Goal: Task Accomplishment & Management: Use online tool/utility

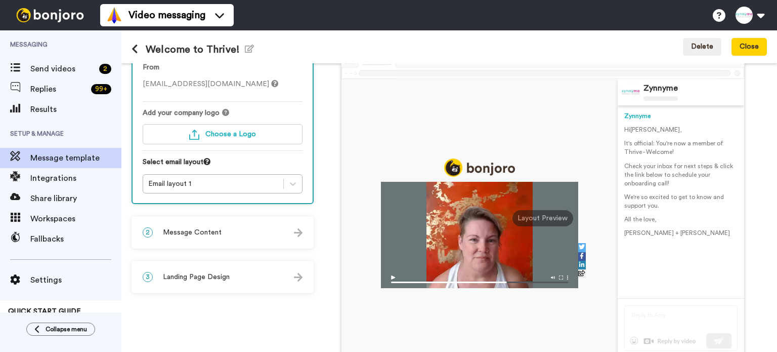
scroll to position [51, 0]
click at [286, 225] on div "2 Message Content" at bounding box center [223, 232] width 180 height 30
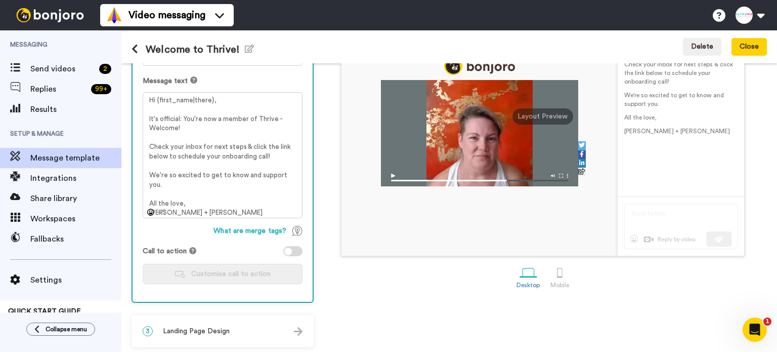
scroll to position [153, 0]
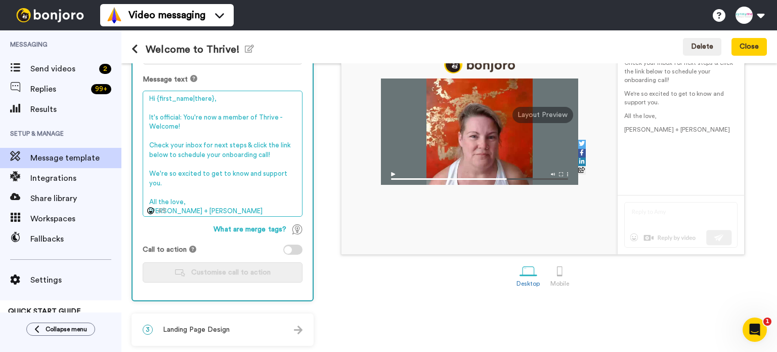
click at [235, 204] on textarea "Hi {first_name|there}, It's official: You're now a member of Thrive - Welcome! …" at bounding box center [223, 154] width 160 height 127
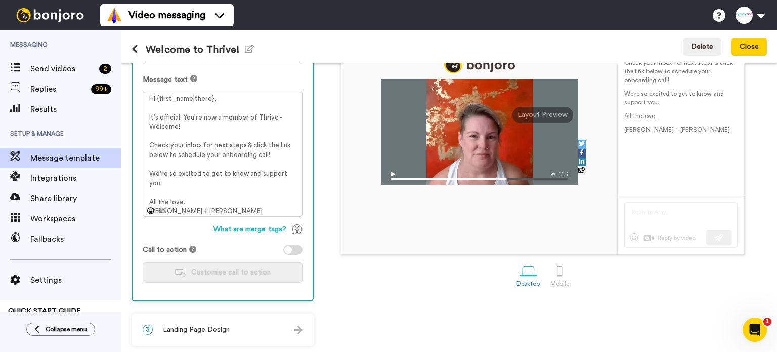
click at [290, 247] on div at bounding box center [288, 250] width 8 height 8
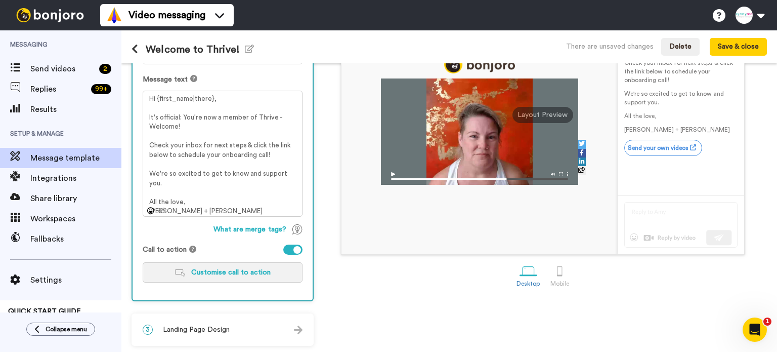
click at [279, 270] on button "Customise call to action" at bounding box center [223, 272] width 160 height 20
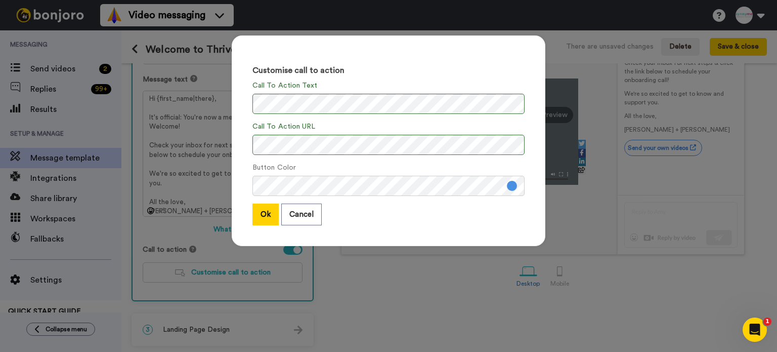
click at [513, 186] on button at bounding box center [512, 186] width 10 height 10
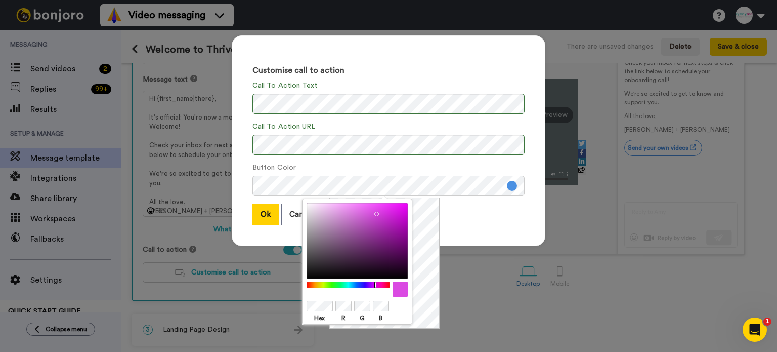
click at [376, 283] on div at bounding box center [348, 284] width 87 height 7
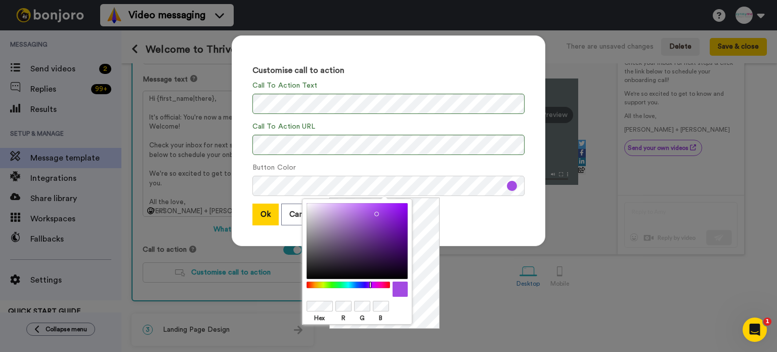
click at [371, 284] on div at bounding box center [348, 284] width 87 height 7
click at [362, 218] on div at bounding box center [357, 241] width 101 height 76
drag, startPoint x: 364, startPoint y: 227, endPoint x: 363, endPoint y: 243, distance: 16.7
click at [363, 243] on div at bounding box center [357, 241] width 101 height 76
drag, startPoint x: 363, startPoint y: 243, endPoint x: 372, endPoint y: 234, distance: 12.9
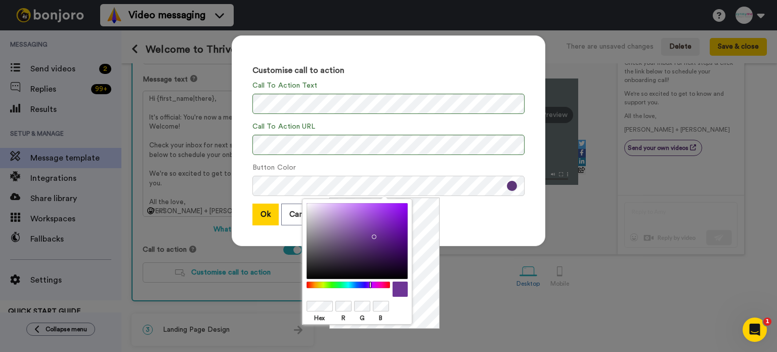
click at [372, 234] on div at bounding box center [357, 241] width 101 height 76
drag, startPoint x: 372, startPoint y: 234, endPoint x: 373, endPoint y: 223, distance: 11.1
click at [373, 223] on div at bounding box center [357, 241] width 101 height 76
drag, startPoint x: 373, startPoint y: 223, endPoint x: 361, endPoint y: 225, distance: 11.2
click at [361, 225] on div at bounding box center [357, 241] width 101 height 76
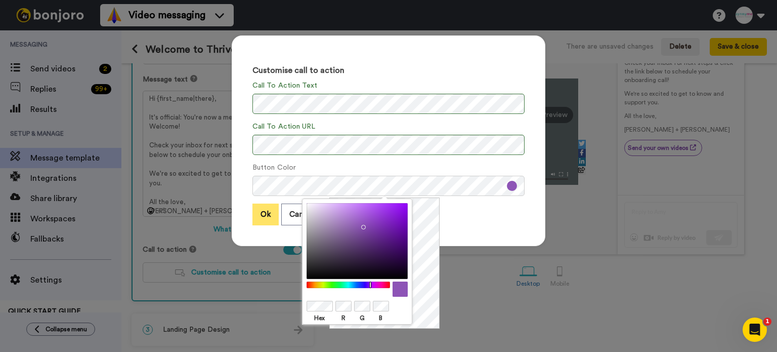
click at [254, 216] on button "Ok" at bounding box center [266, 214] width 26 height 22
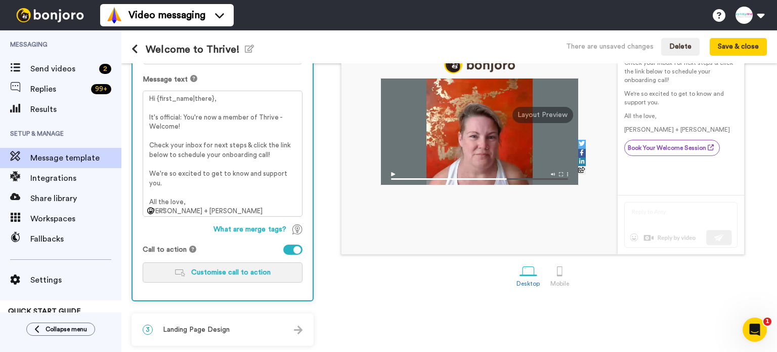
scroll to position [52, 0]
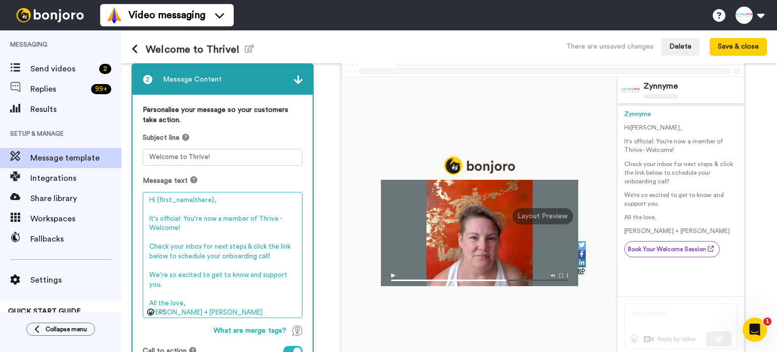
drag, startPoint x: 267, startPoint y: 256, endPoint x: 220, endPoint y: 257, distance: 47.6
click at [220, 257] on textarea "Hi {first_name|there}, It's official: You're now a member of Thrive - Welcome! …" at bounding box center [223, 255] width 160 height 127
click at [181, 215] on textarea "Hi {first_name|there}, It's official: You're now a member of Thrive - Welcome! …" at bounding box center [223, 255] width 160 height 127
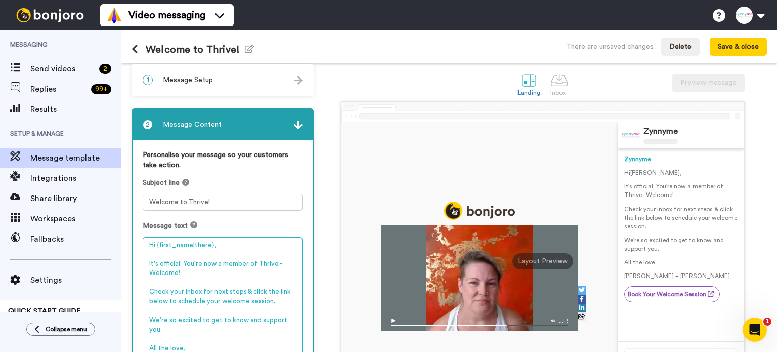
scroll to position [2, 0]
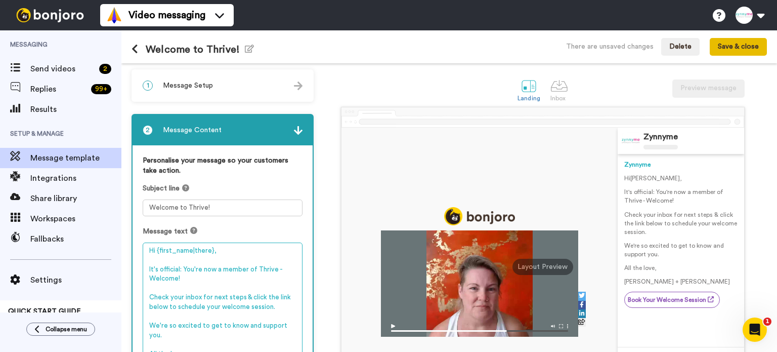
type textarea "Hi {first_name|there}, It's official: You're now a member of Thrive - Welcome! …"
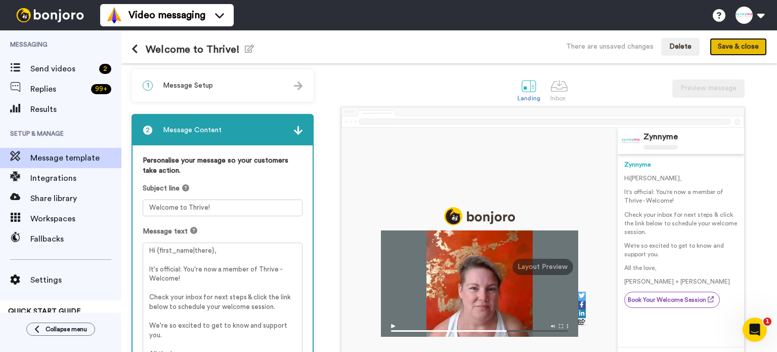
click at [735, 49] on button "Save & close" at bounding box center [738, 47] width 57 height 18
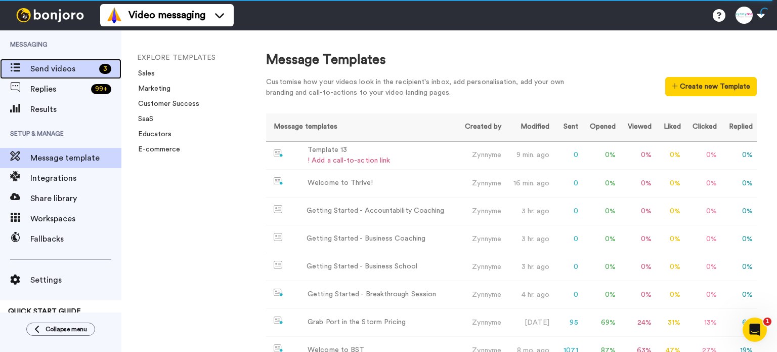
click at [42, 68] on span "Send videos" at bounding box center [62, 69] width 65 height 12
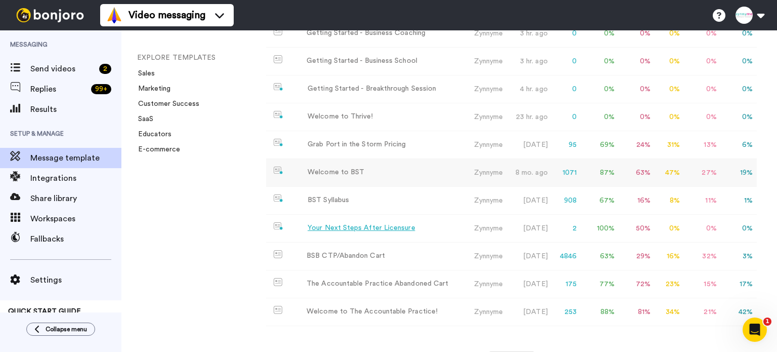
scroll to position [152, 0]
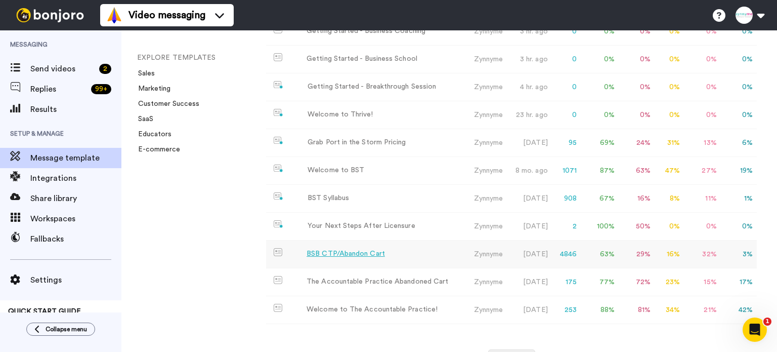
click at [378, 252] on div "BSB CTP/Abandon Cart" at bounding box center [346, 254] width 78 height 11
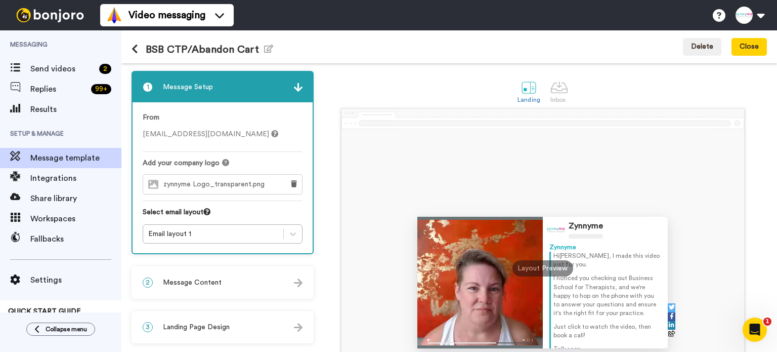
scroll to position [101, 0]
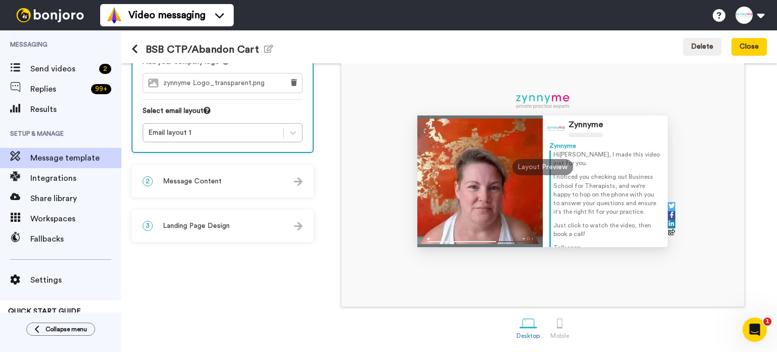
click at [277, 184] on div "2 Message Content" at bounding box center [223, 181] width 180 height 30
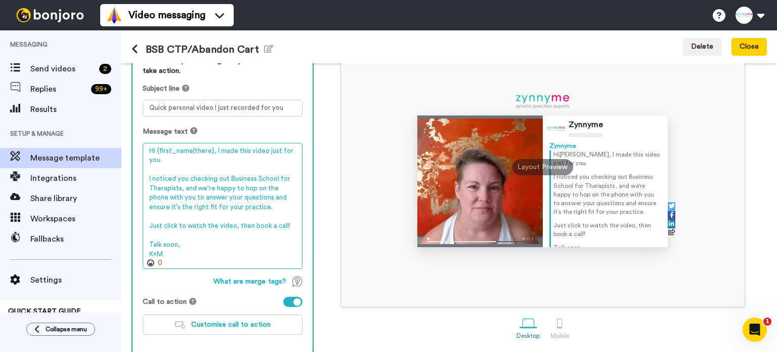
click at [185, 252] on textarea "Hi {first_name|there}, I made this video just for you. I noticed you checking o…" at bounding box center [223, 206] width 160 height 127
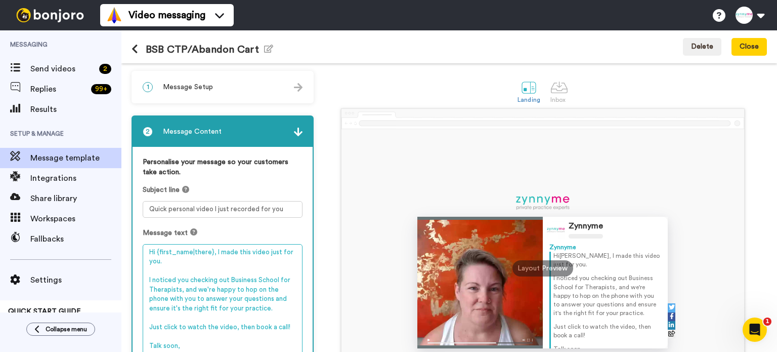
scroll to position [0, 0]
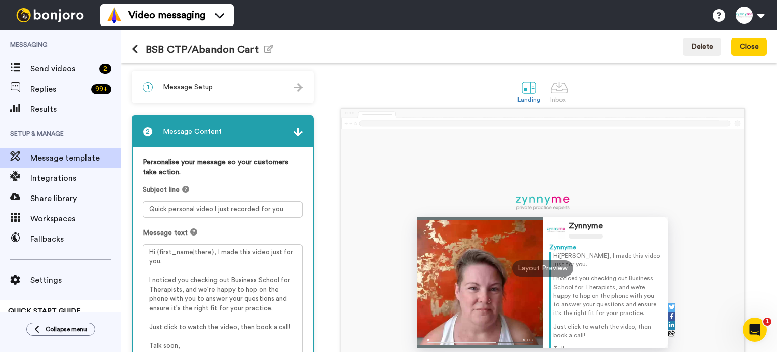
click at [132, 46] on icon at bounding box center [135, 49] width 7 height 10
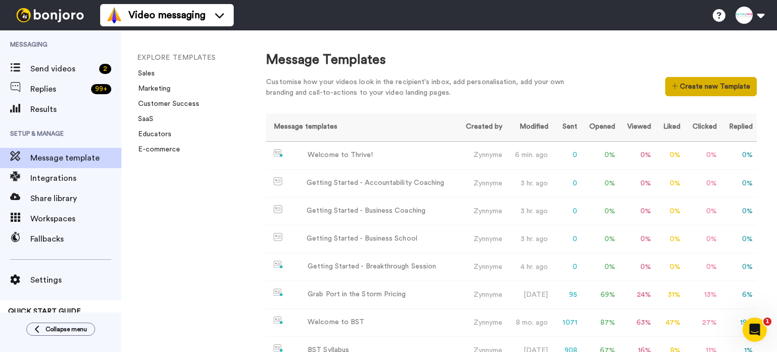
click at [694, 83] on button "Create new Template" at bounding box center [712, 86] width 92 height 19
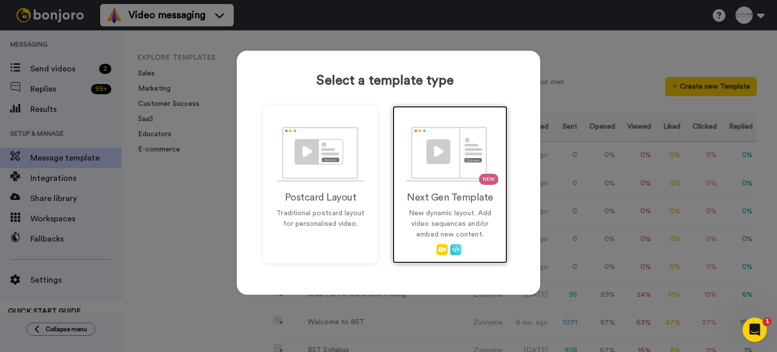
click at [439, 199] on h2 "Next Gen Template" at bounding box center [450, 197] width 94 height 11
click at [440, 199] on h2 "Next Gen Template" at bounding box center [450, 197] width 94 height 11
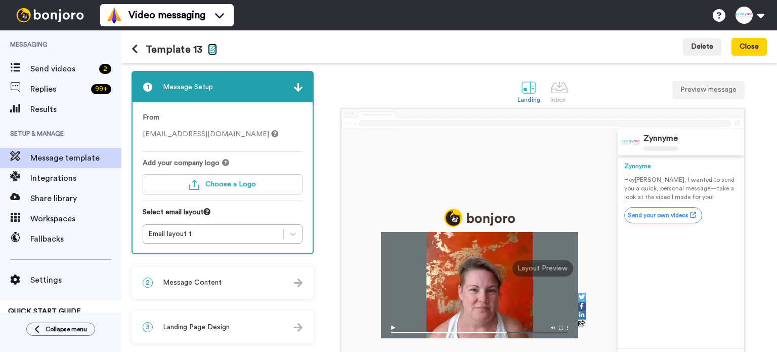
click at [208, 50] on icon "button" at bounding box center [212, 49] width 9 height 8
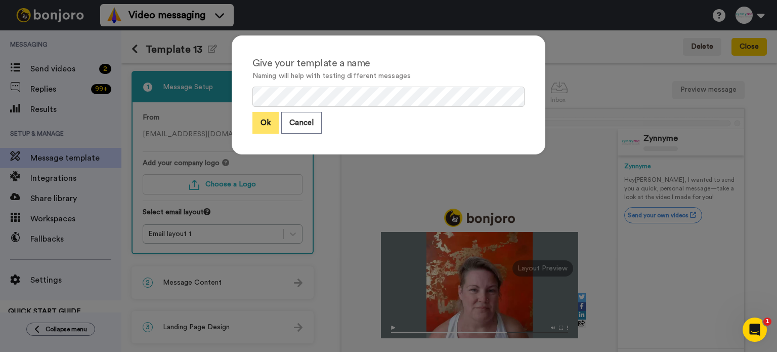
click at [261, 120] on button "Ok" at bounding box center [266, 123] width 26 height 22
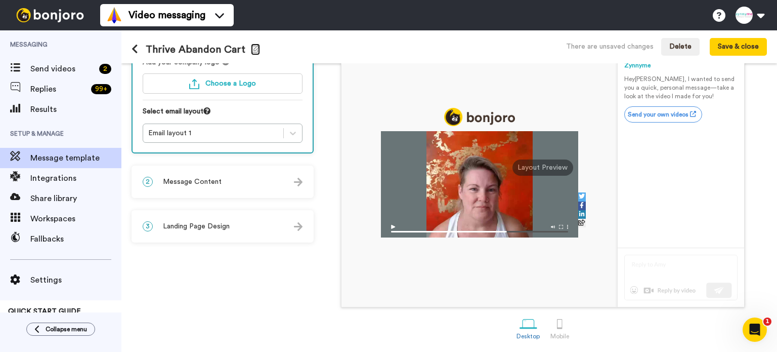
scroll to position [101, 0]
click at [229, 176] on div "2 Message Content" at bounding box center [223, 181] width 180 height 30
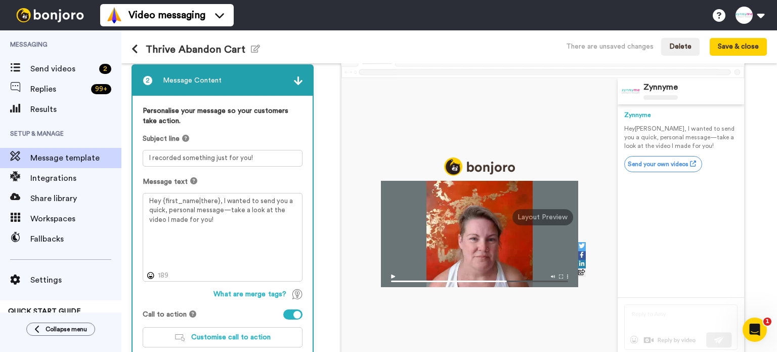
scroll to position [51, 0]
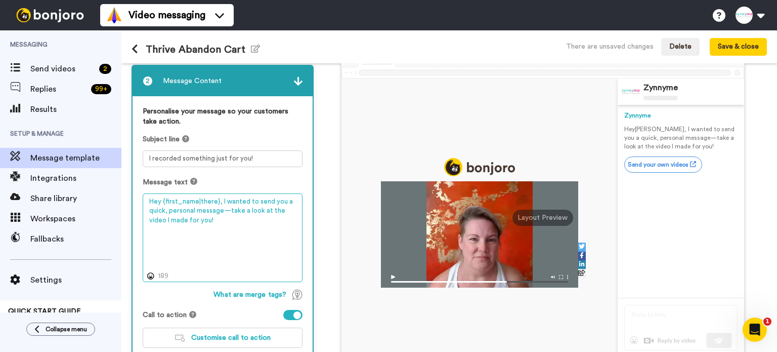
click at [224, 203] on textarea "Hey {first_name|there}, I wanted to send you a quick, personal message—take a l…" at bounding box center [223, 237] width 160 height 89
paste textarea "i {first_name|there}, I made this video just for you. I noticed you checking ou…"
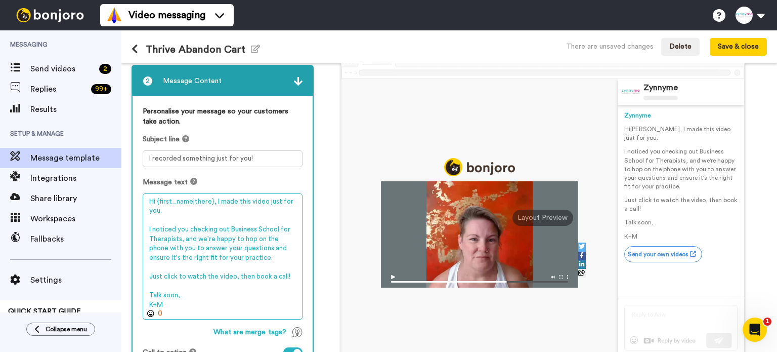
drag, startPoint x: 213, startPoint y: 197, endPoint x: 233, endPoint y: 208, distance: 22.6
click at [233, 208] on textarea "Hi {first_name|there}, I made this video just for you. I noticed you checking o…" at bounding box center [223, 256] width 160 height 127
click at [218, 222] on textarea "Hi {first_name|there}, I made this video just for you. I noticed you checking o…" at bounding box center [223, 256] width 160 height 127
drag, startPoint x: 228, startPoint y: 226, endPoint x: 179, endPoint y: 237, distance: 50.3
click at [179, 237] on textarea "Hi {first_name|there}, I made this video just for you. I noticed you checking o…" at bounding box center [223, 256] width 160 height 127
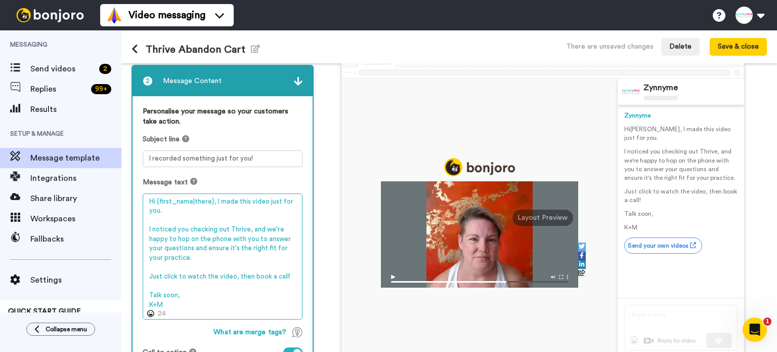
click at [237, 258] on textarea "Hi {first_name|there}, I made this video just for you. I noticed you checking o…" at bounding box center [223, 256] width 160 height 127
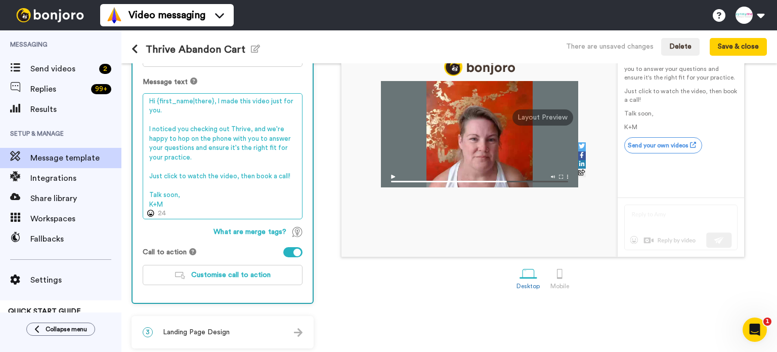
scroll to position [152, 0]
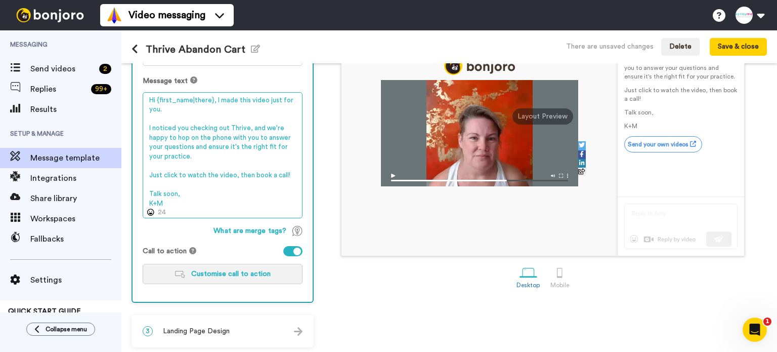
type textarea "Hi {first_name|there}, I made this video just for you. I noticed you checking o…"
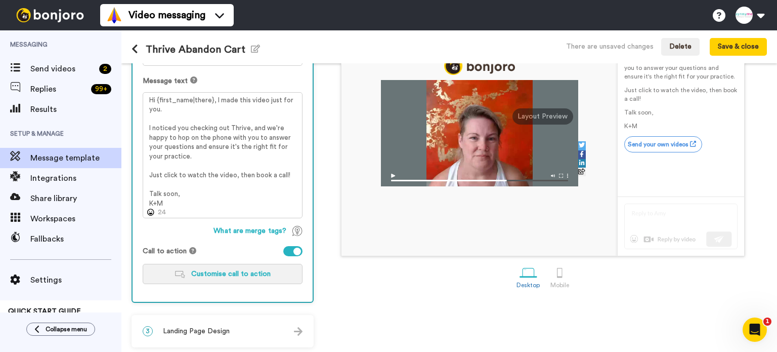
click at [239, 270] on span "Customise call to action" at bounding box center [230, 273] width 79 height 7
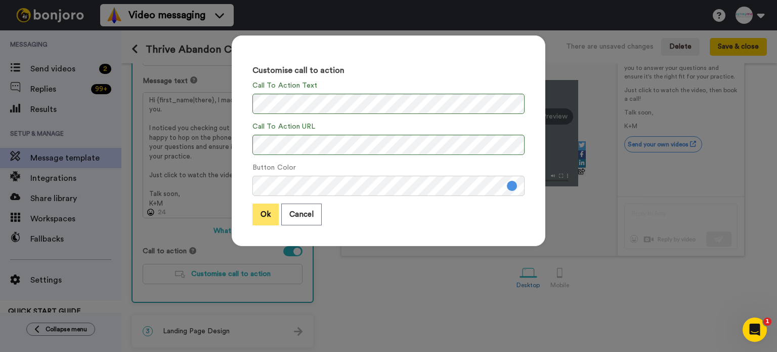
click at [268, 211] on button "Ok" at bounding box center [266, 214] width 26 height 22
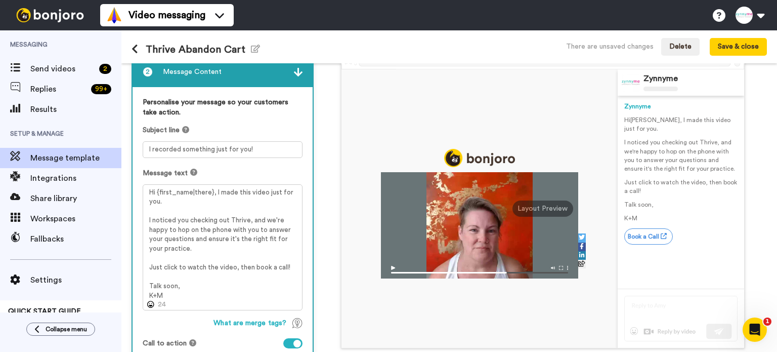
scroll to position [52, 0]
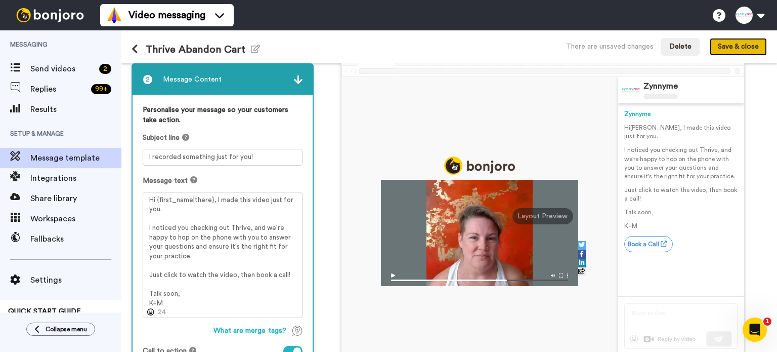
click at [727, 43] on button "Save & close" at bounding box center [738, 47] width 57 height 18
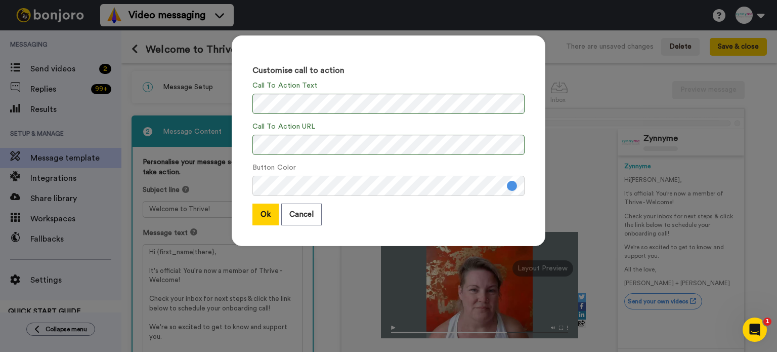
scroll to position [153, 0]
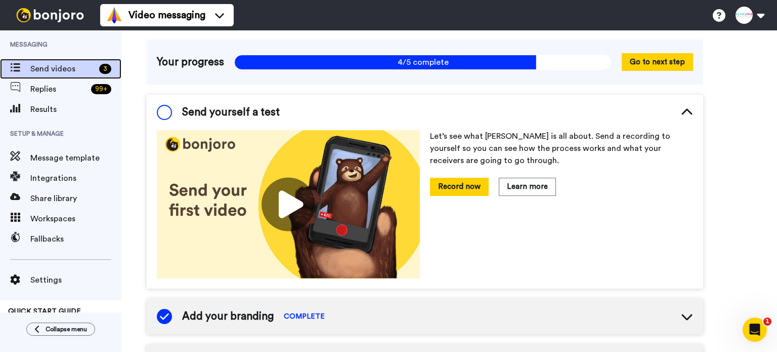
click at [55, 65] on span "Send videos" at bounding box center [62, 69] width 65 height 12
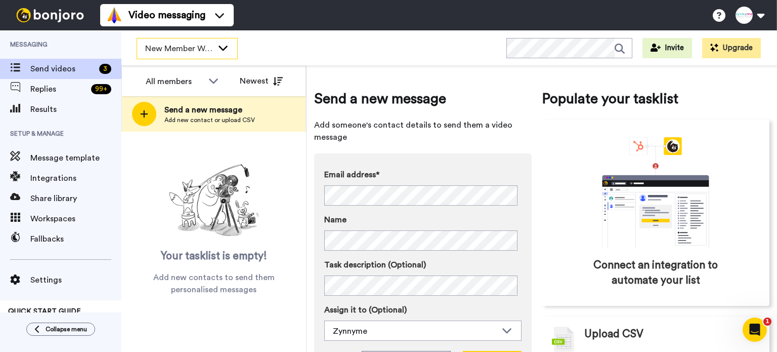
click at [227, 48] on icon at bounding box center [223, 48] width 12 height 10
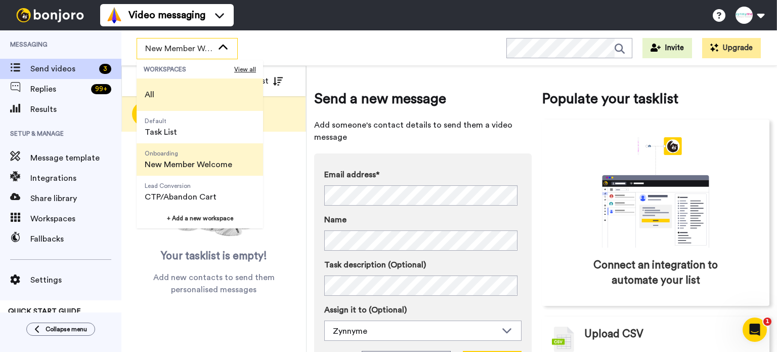
click at [163, 92] on li "All" at bounding box center [200, 94] width 127 height 32
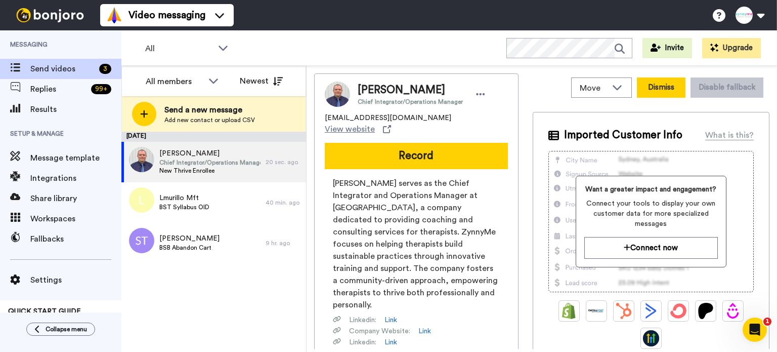
click at [663, 85] on button "Dismiss" at bounding box center [661, 87] width 49 height 20
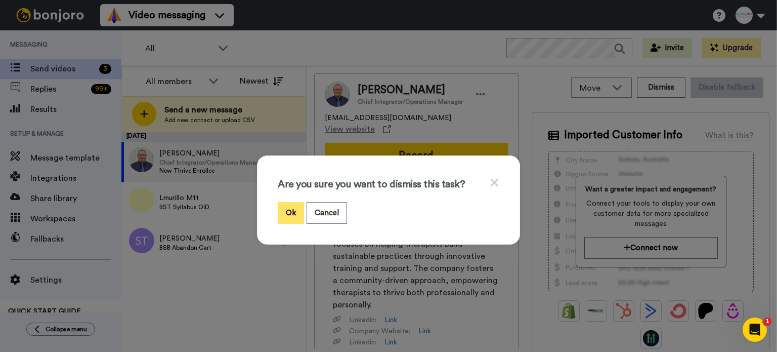
click at [285, 208] on button "Ok" at bounding box center [291, 213] width 26 height 22
